Goal: Navigation & Orientation: Understand site structure

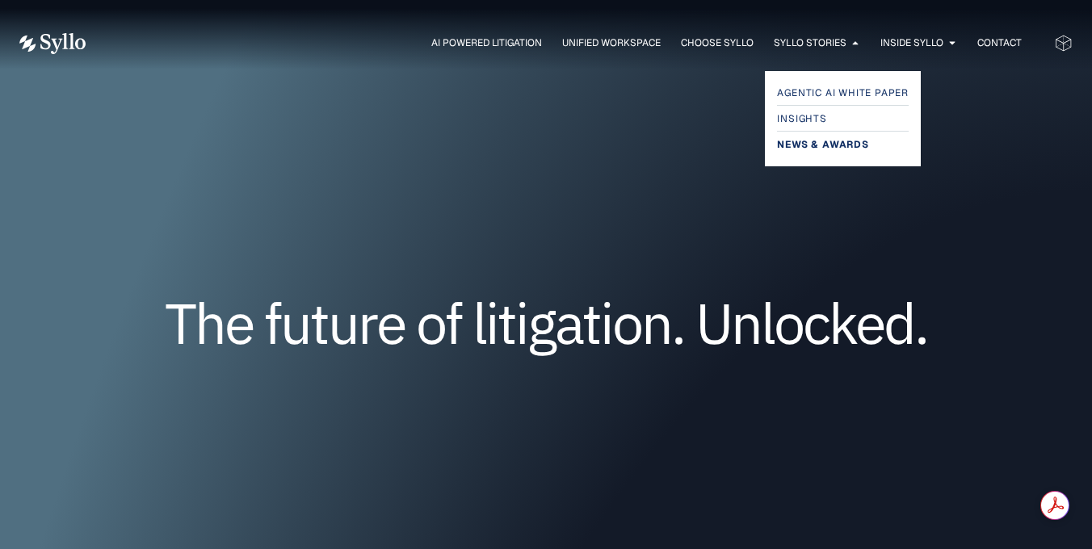
click at [806, 154] on span "News & Awards" at bounding box center [822, 144] width 91 height 19
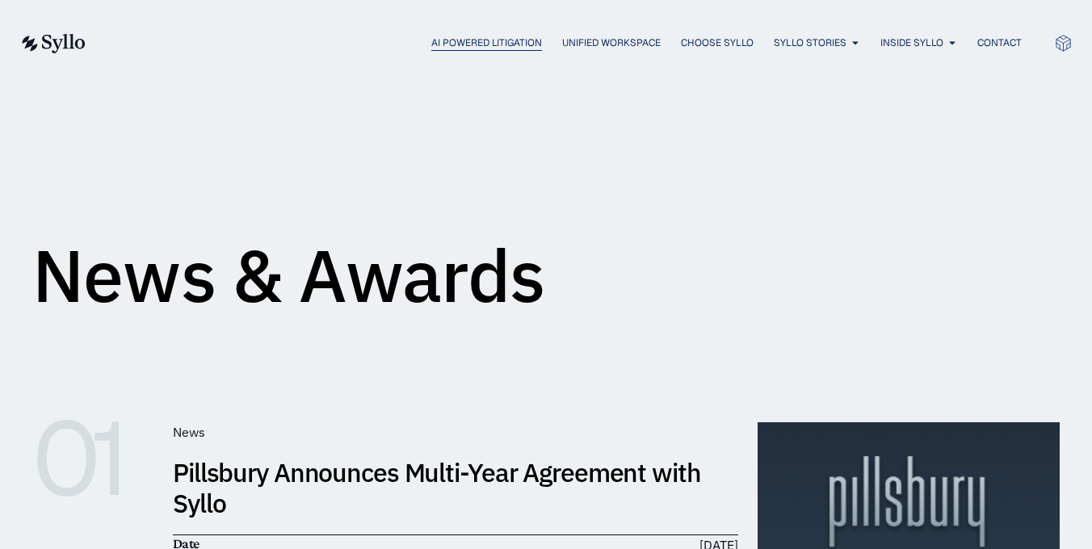
click at [477, 46] on span "AI Powered Litigation" at bounding box center [486, 43] width 111 height 15
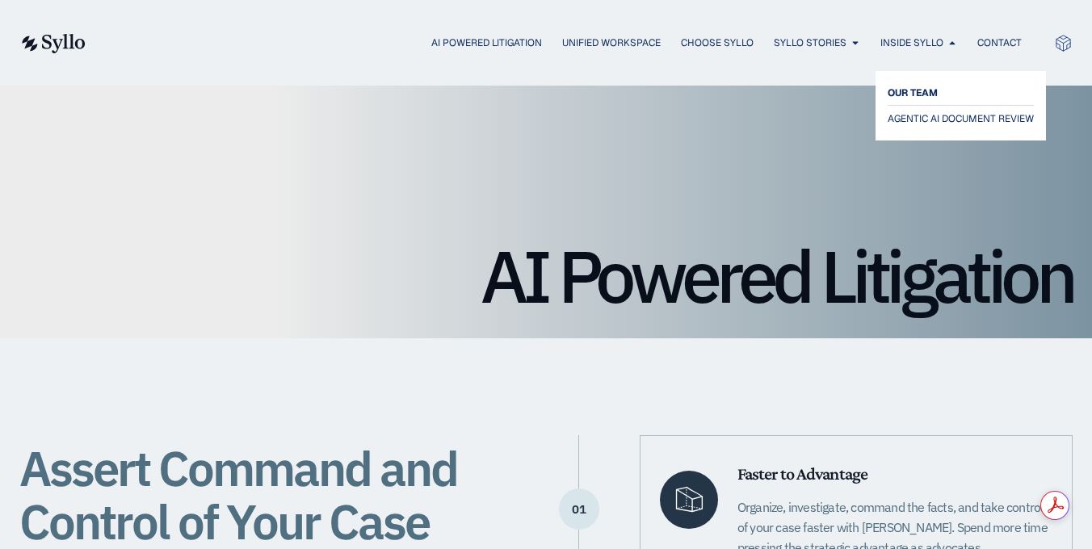
click at [930, 99] on span "OUR TEAM" at bounding box center [913, 92] width 50 height 19
